Goal: Task Accomplishment & Management: Manage account settings

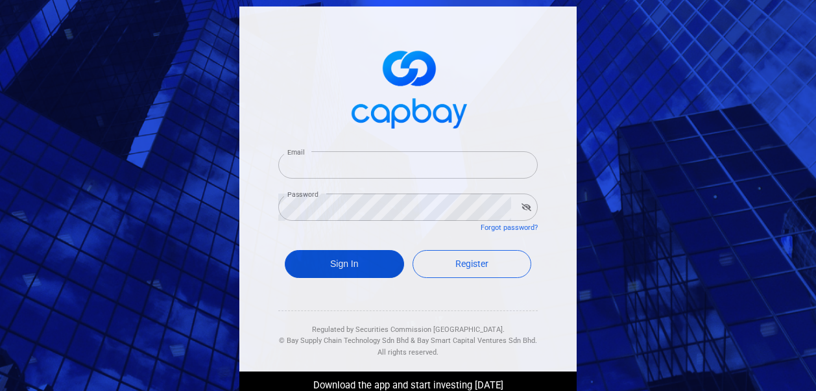
type input "[EMAIL_ADDRESS][DOMAIN_NAME]"
click at [352, 264] on button "Sign In" at bounding box center [344, 264] width 119 height 28
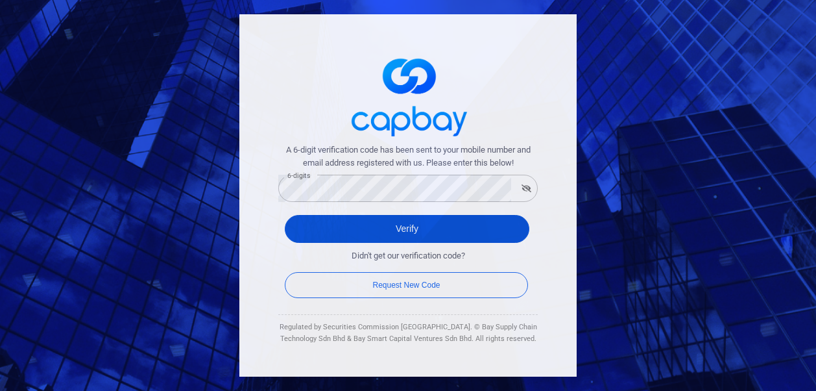
click at [372, 226] on button "Verify" at bounding box center [407, 229] width 245 height 28
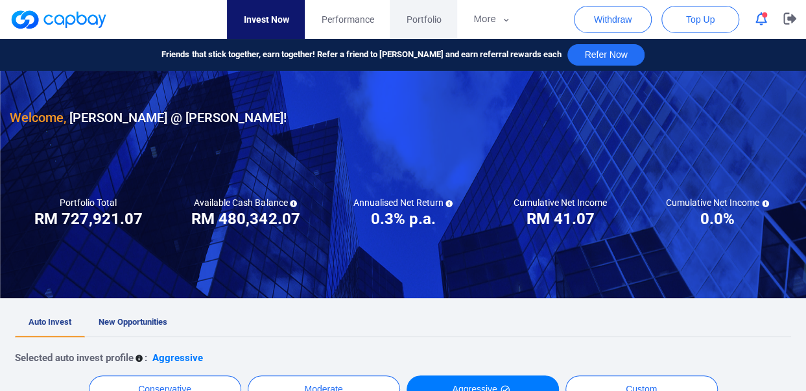
click at [419, 16] on span "Portfolio" at bounding box center [423, 19] width 35 height 14
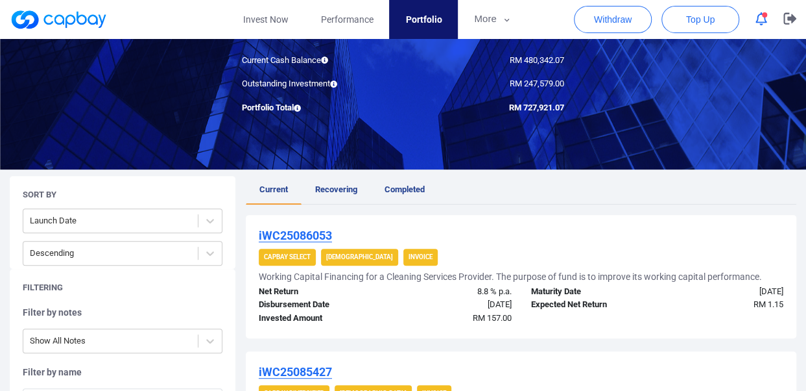
scroll to position [130, 0]
